Goal: Information Seeking & Learning: Learn about a topic

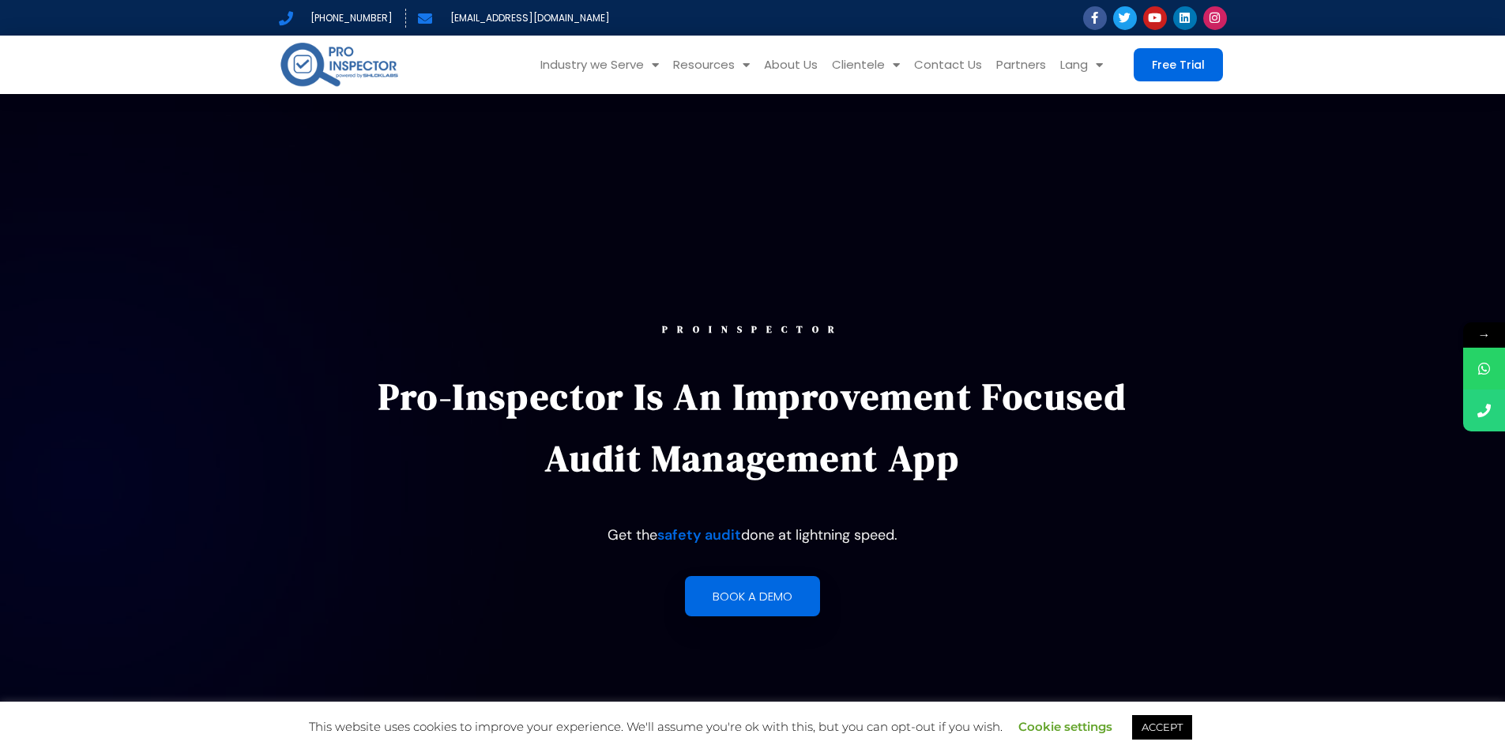
click at [1489, 327] on span "→" at bounding box center [1484, 334] width 42 height 25
click at [1498, 367] on span "←" at bounding box center [1493, 376] width 21 height 25
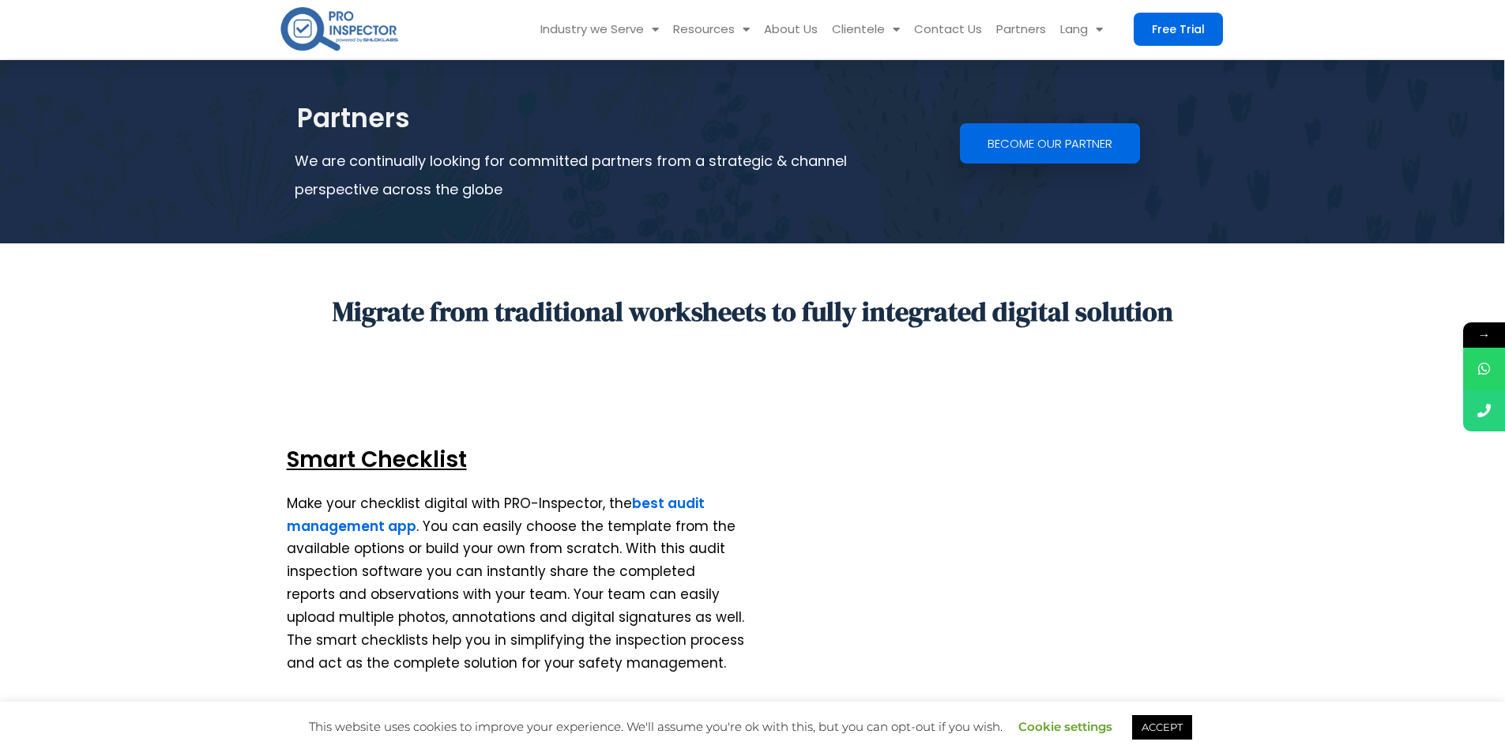
scroll to position [3950, 0]
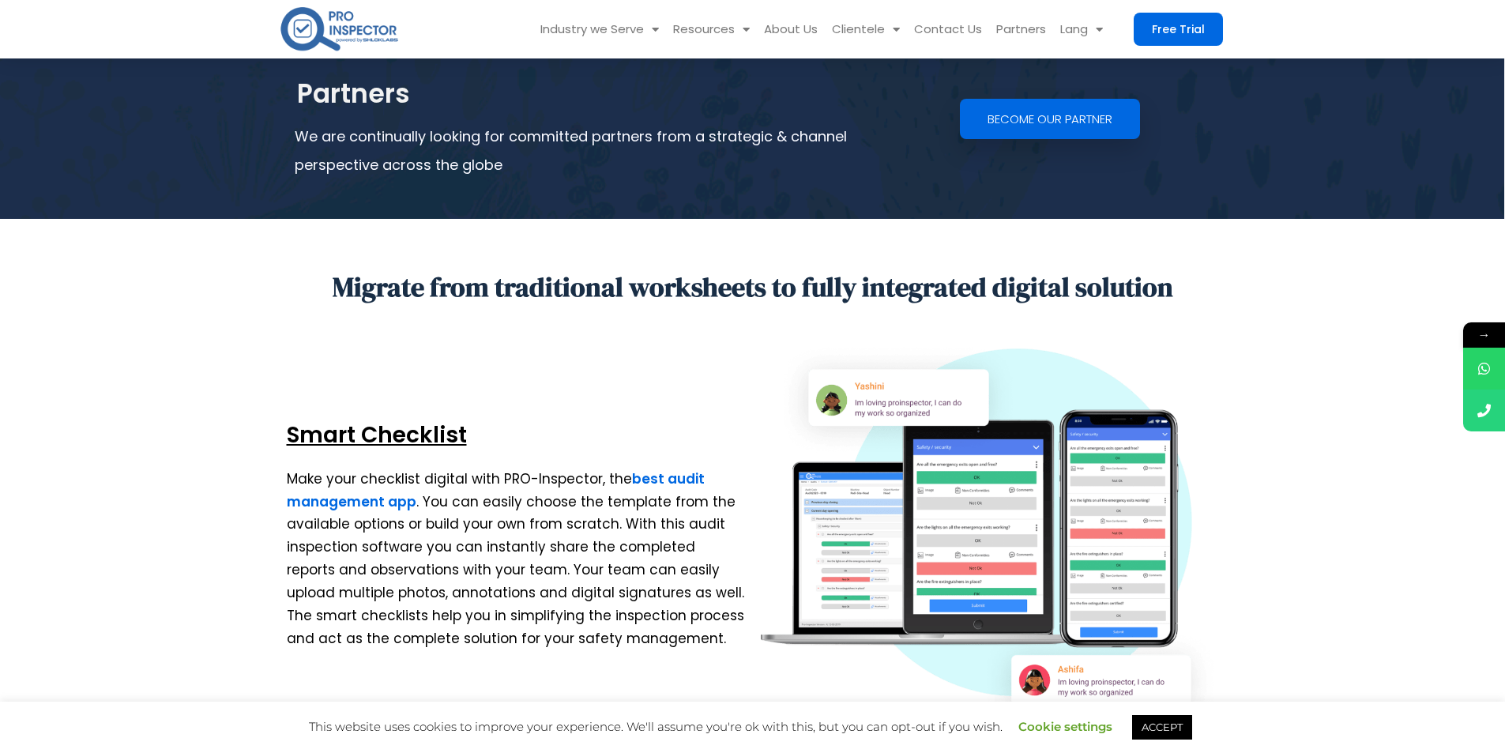
click at [981, 491] on img at bounding box center [990, 540] width 458 height 395
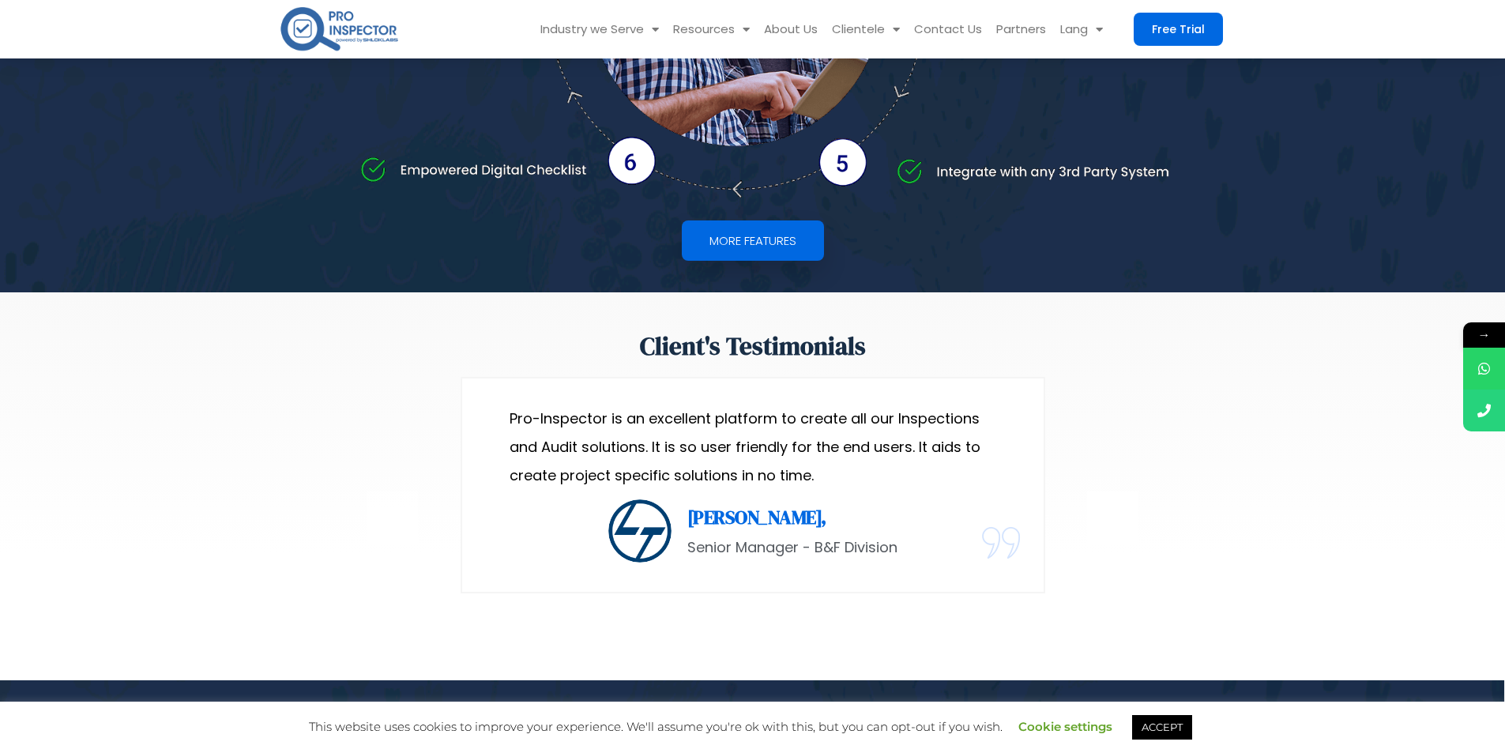
scroll to position [3318, 0]
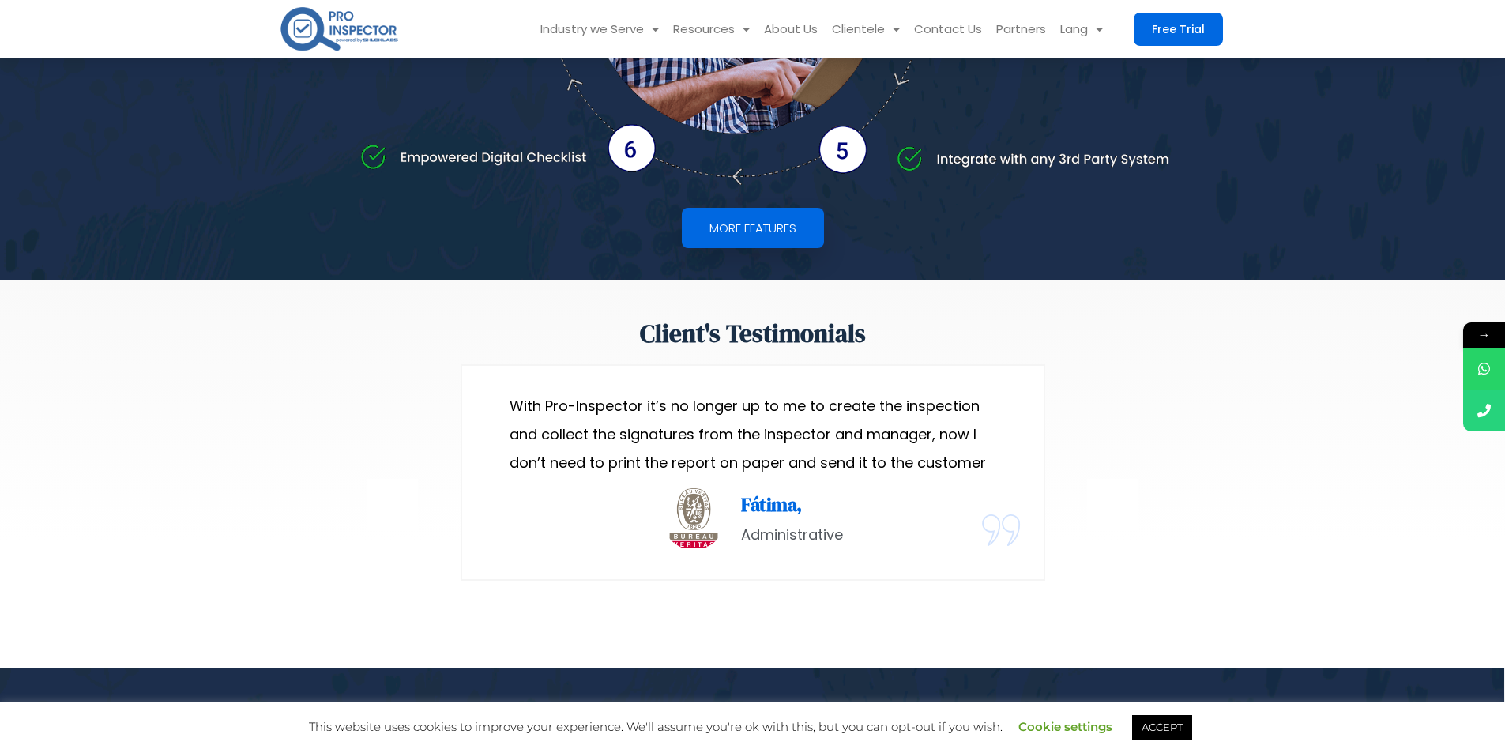
click at [533, 453] on p "With Pro-Inspector it’s no longer up to me to create the inspection and collect…" at bounding box center [753, 434] width 487 height 85
click at [528, 449] on p "With Pro-Inspector it’s no longer up to me to create the inspection and collect…" at bounding box center [753, 434] width 487 height 85
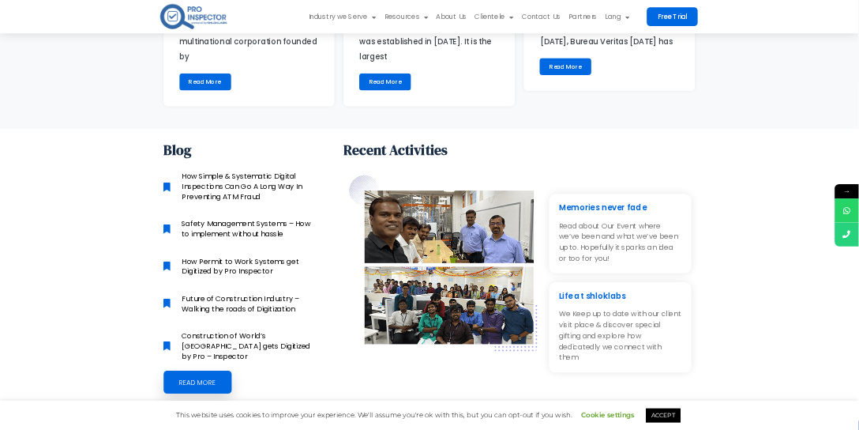
scroll to position [6556, 0]
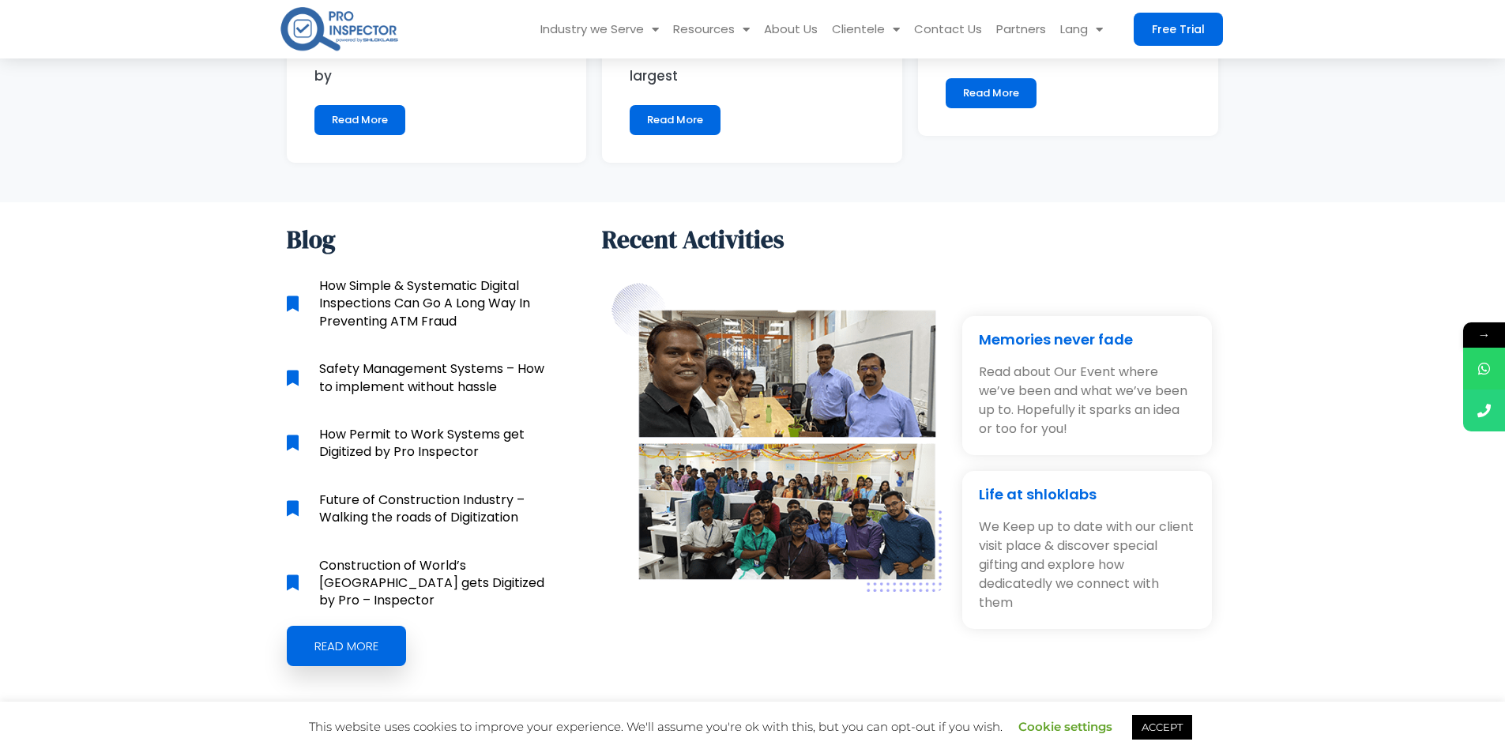
click at [812, 518] on img at bounding box center [774, 432] width 337 height 319
click at [763, 364] on img at bounding box center [774, 432] width 337 height 319
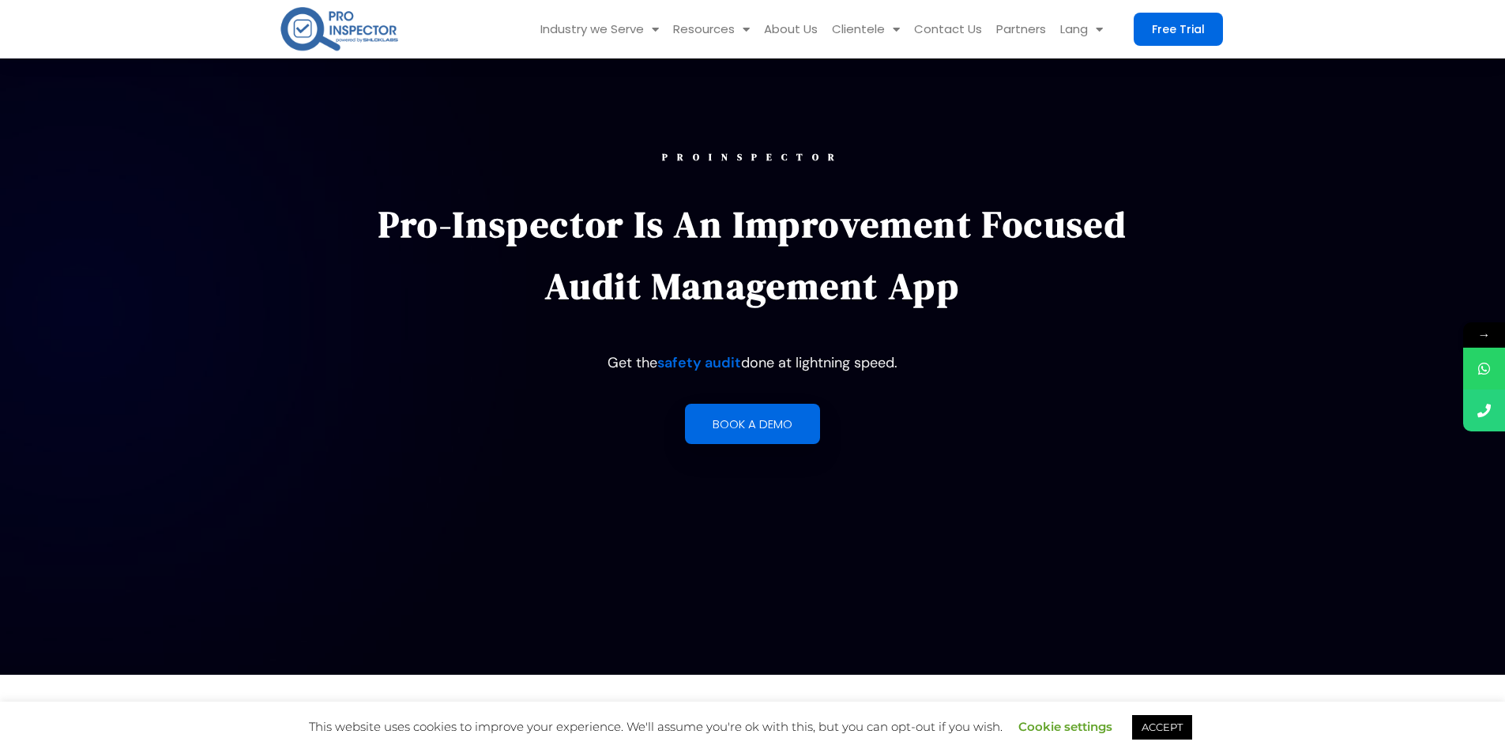
scroll to position [0, 0]
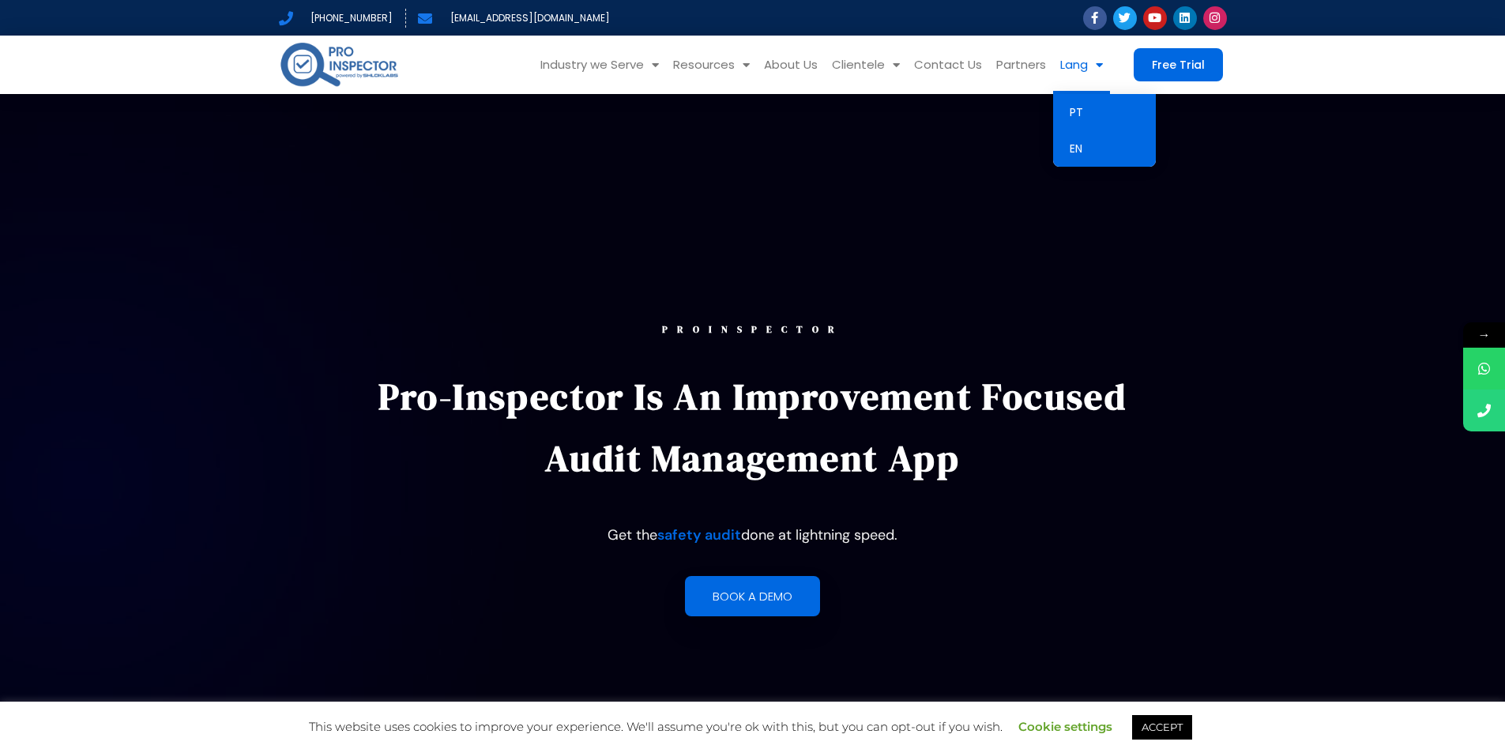
click at [1074, 103] on link "PT" at bounding box center [1104, 112] width 103 height 36
click at [1213, 13] on icon at bounding box center [1215, 18] width 12 height 12
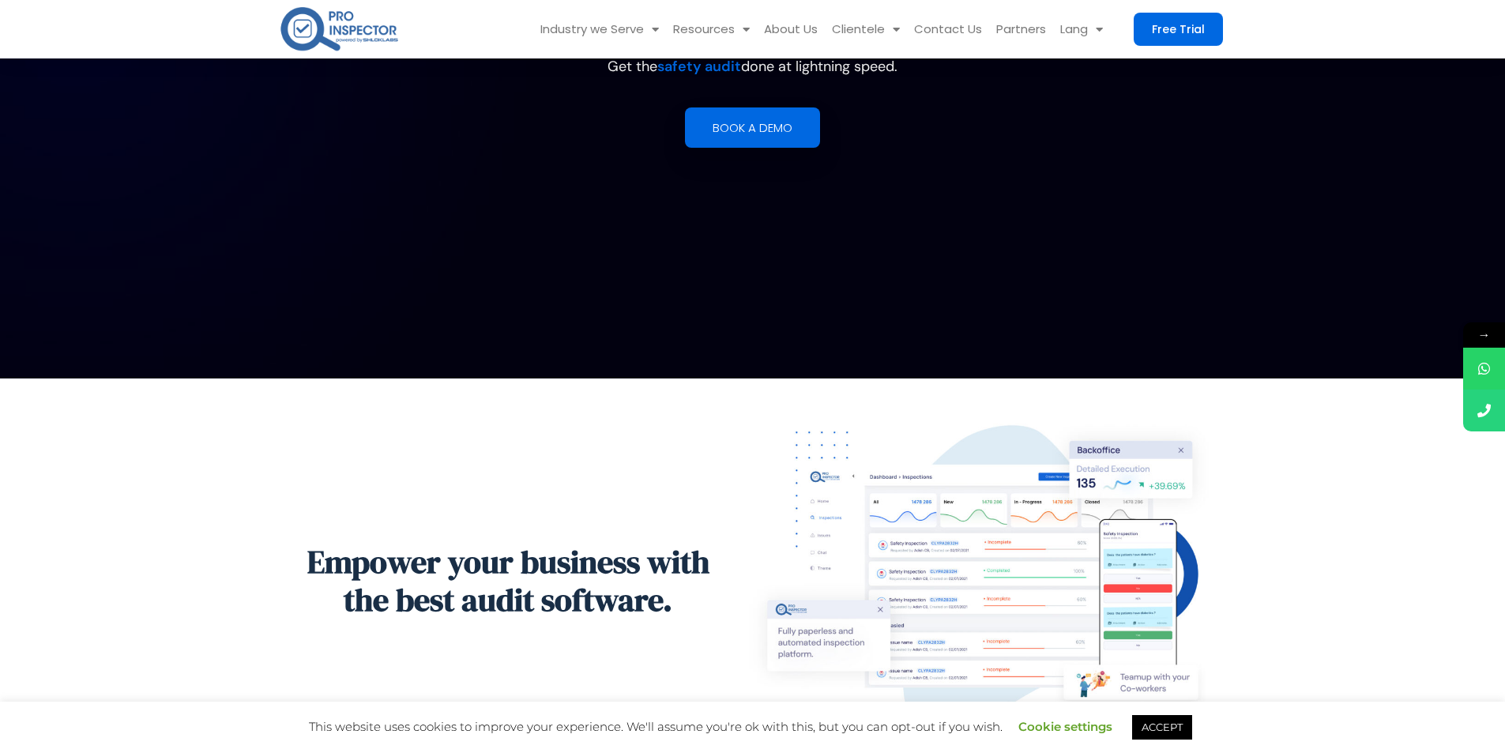
scroll to position [711, 0]
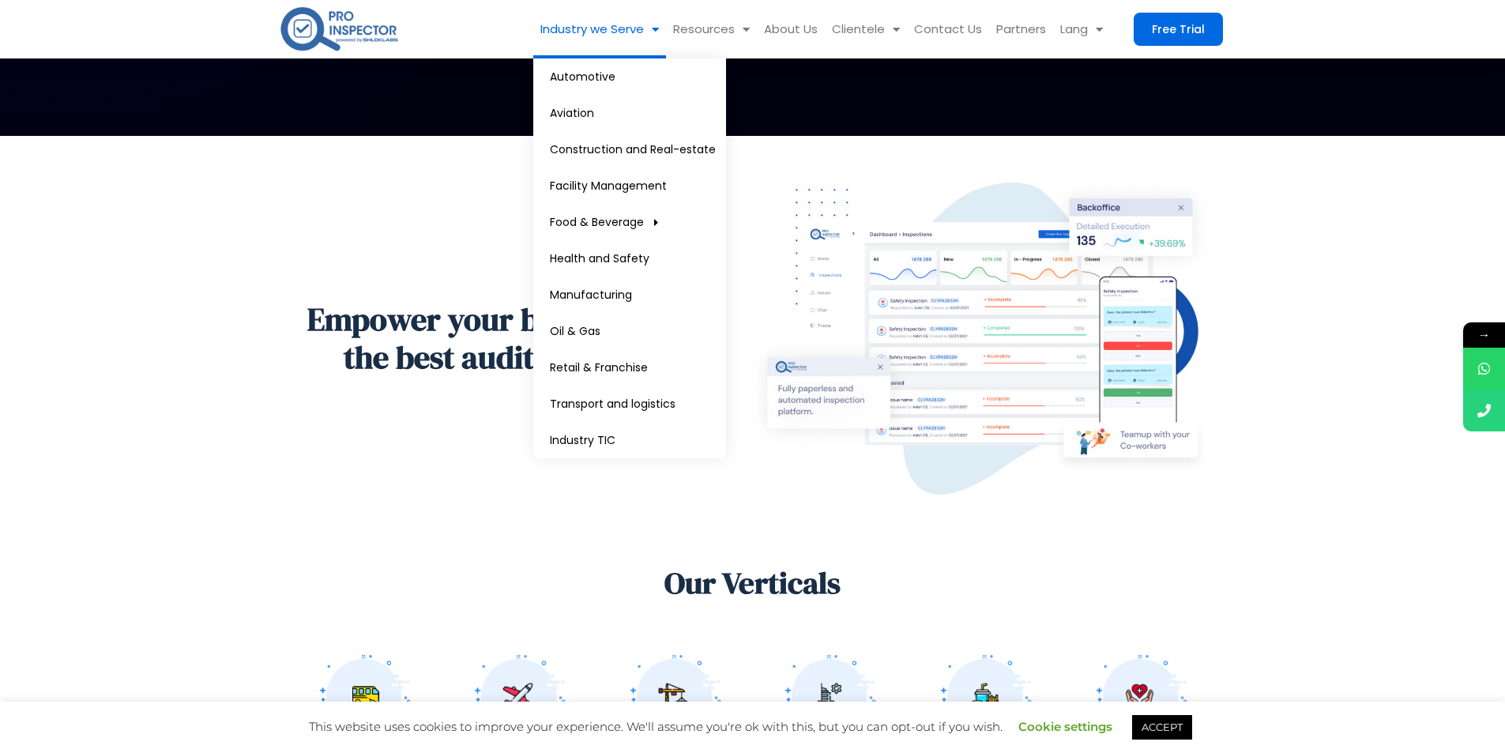
click at [255, 323] on section "Empower your business with the best audit software." at bounding box center [752, 338] width 1505 height 405
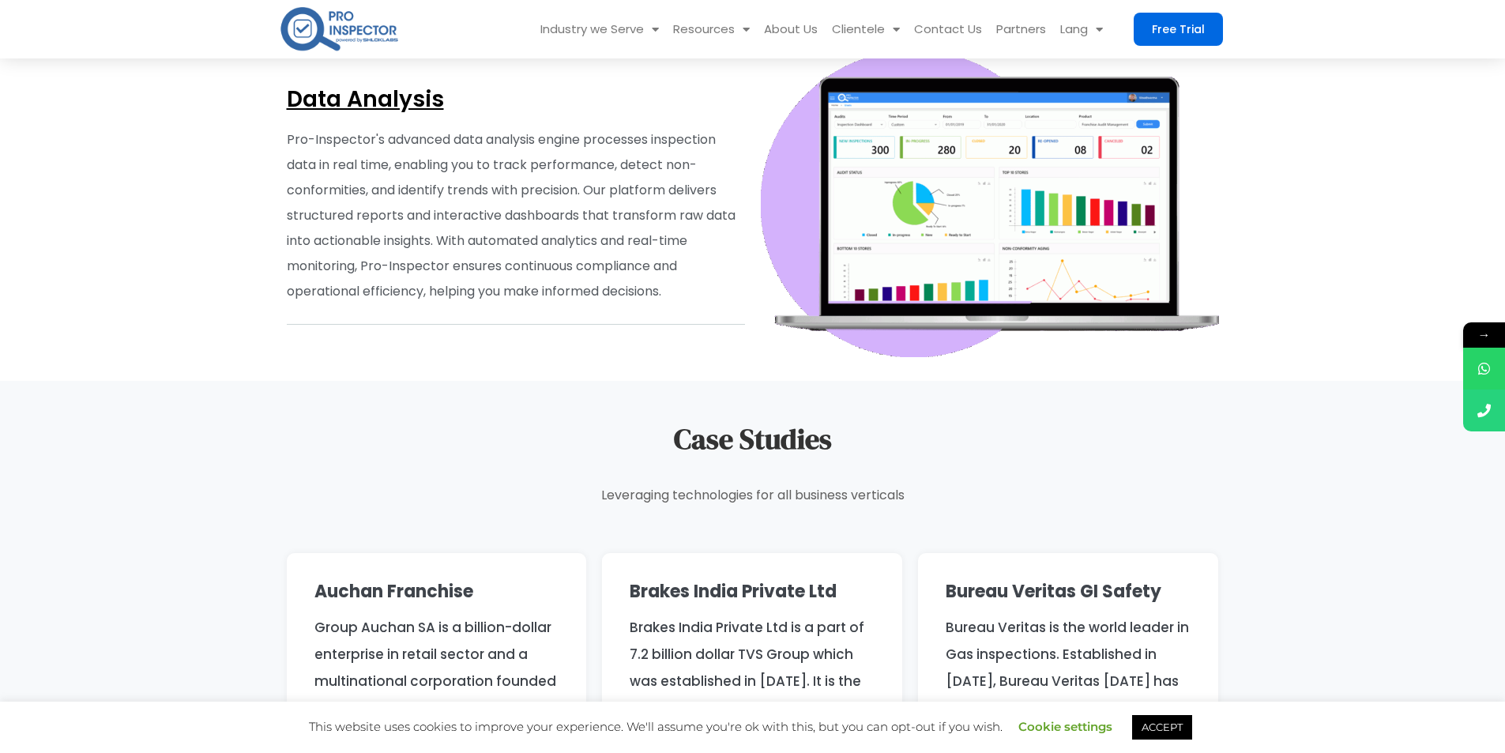
scroll to position [5687, 0]
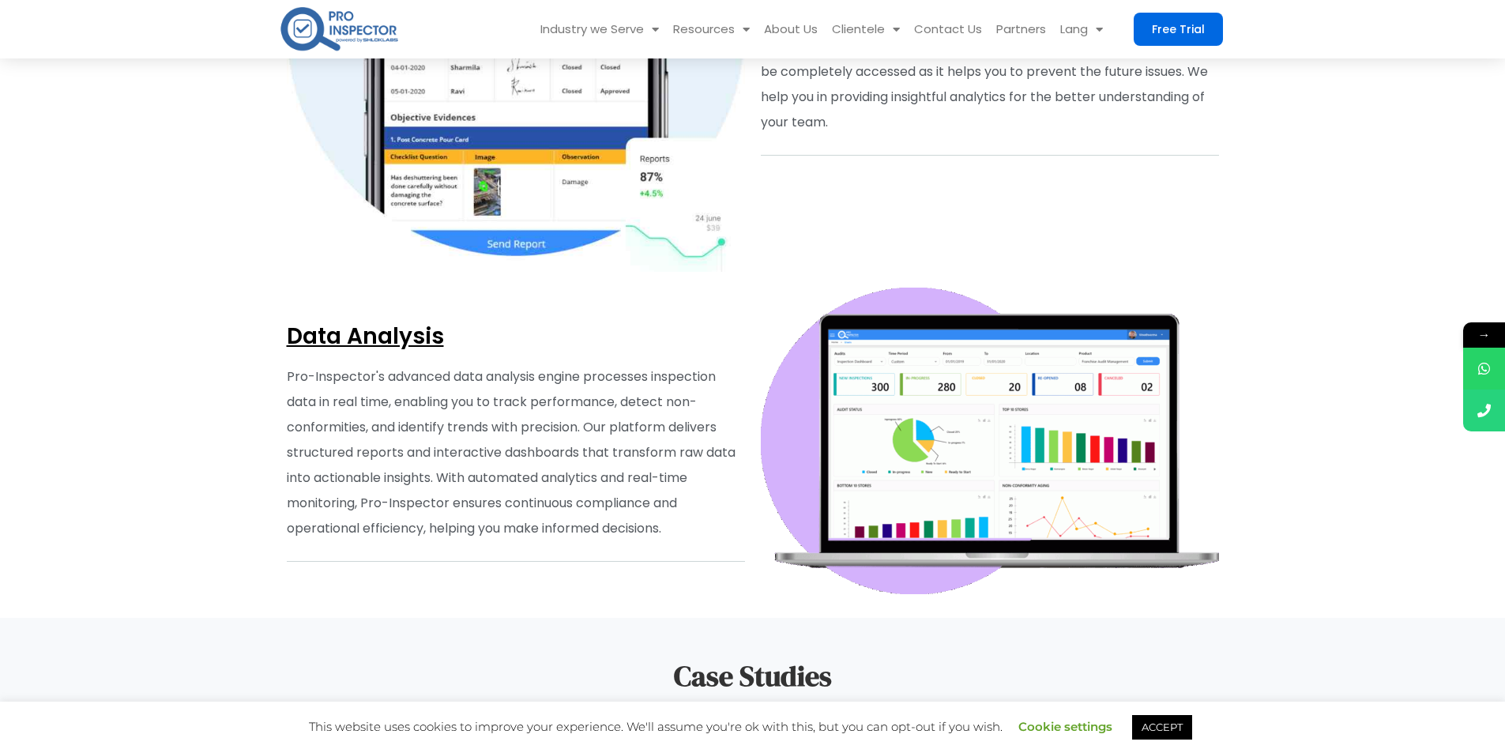
click at [375, 329] on span "Data Analysis" at bounding box center [365, 336] width 157 height 31
click at [378, 326] on span "Data Analysis" at bounding box center [365, 336] width 157 height 31
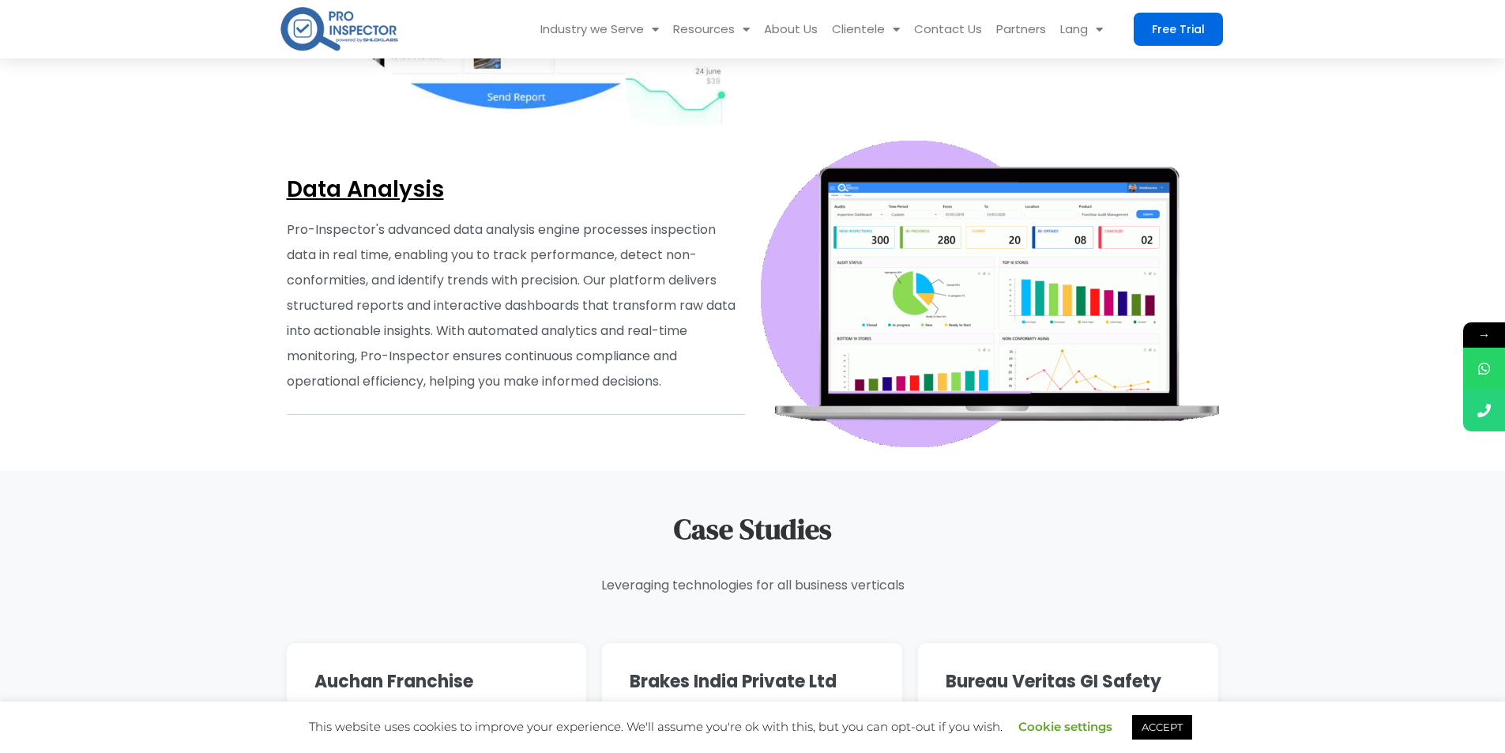
scroll to position [5845, 0]
